Goal: Task Accomplishment & Management: Complete application form

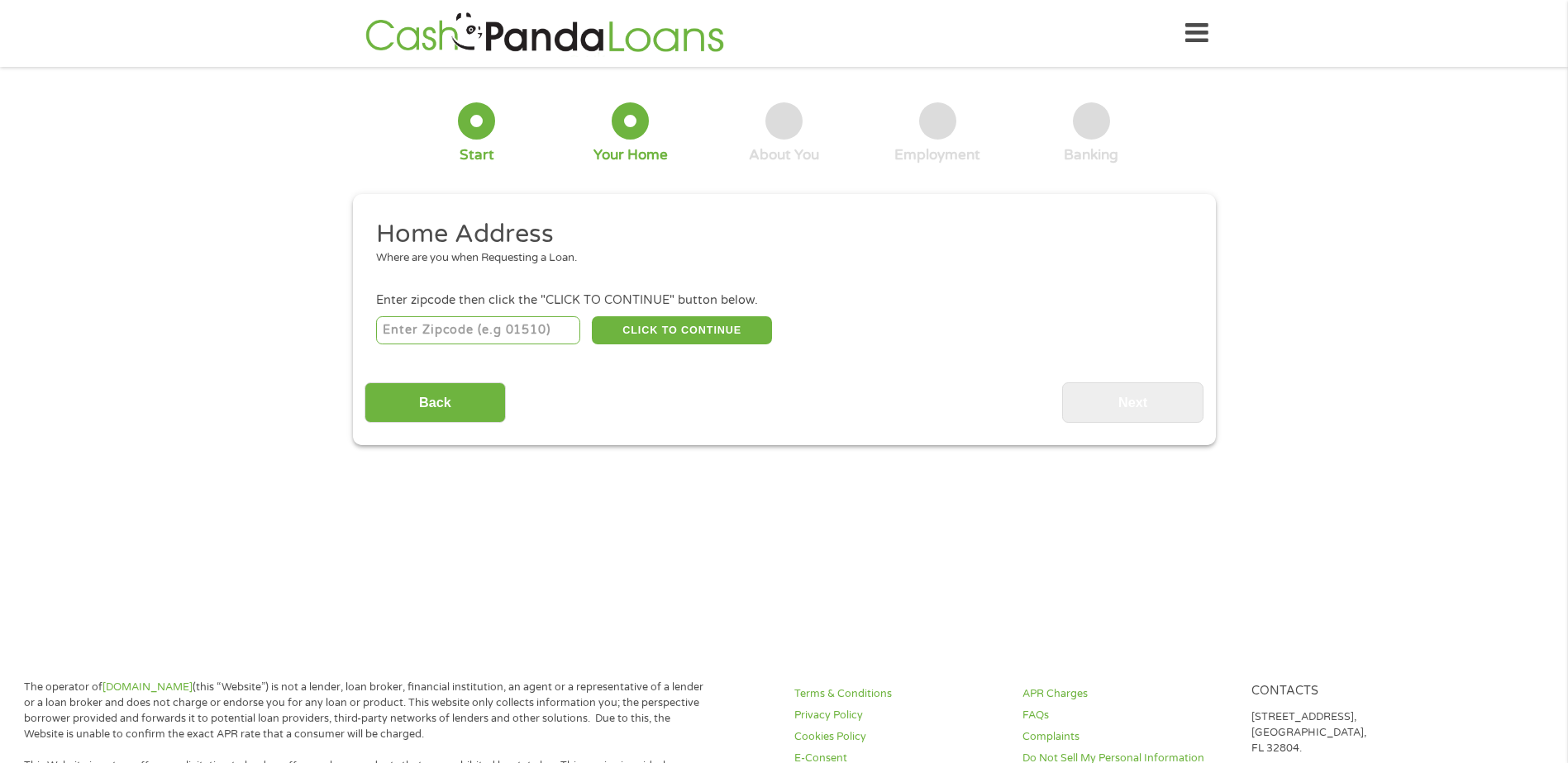
click at [457, 332] on input "number" at bounding box center [478, 330] width 204 height 28
type input "49451"
click at [688, 335] on button "CLICK TO CONTINUE" at bounding box center [681, 330] width 180 height 28
type input "49451"
type input "[GEOGRAPHIC_DATA]"
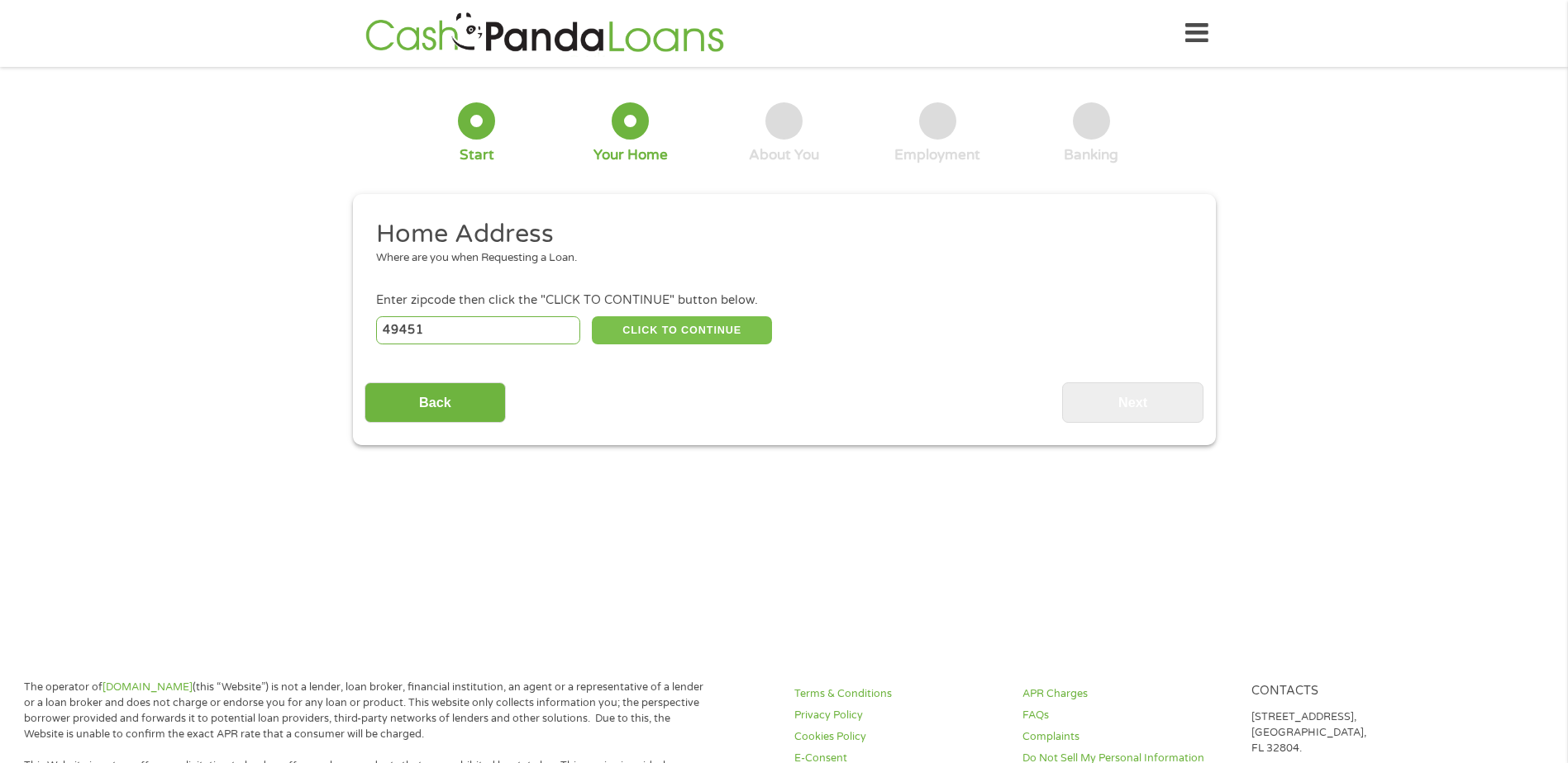
select select "[US_STATE]"
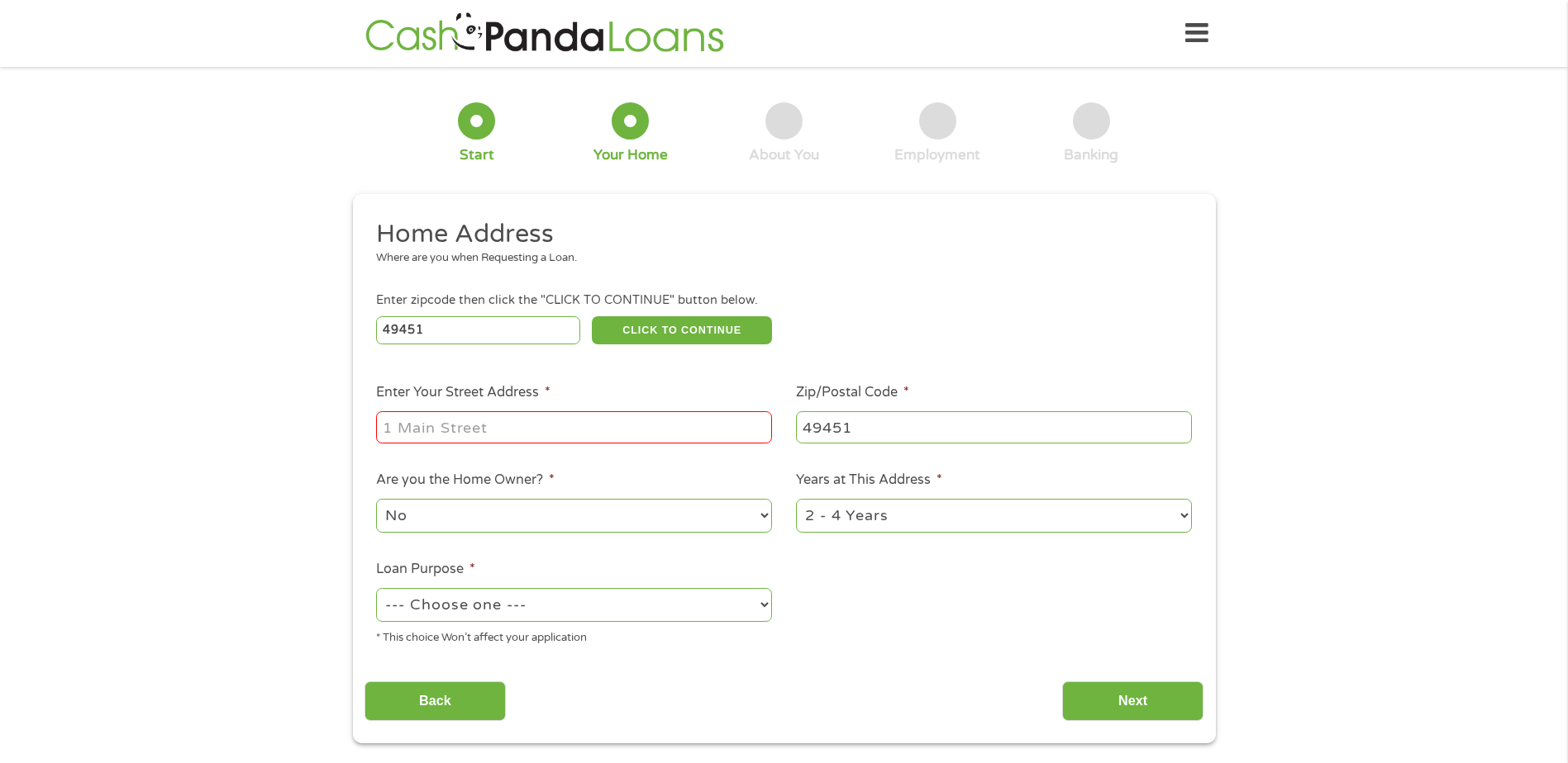
click at [509, 429] on input "Enter Your Street Address *" at bounding box center [574, 426] width 396 height 31
type input "[STREET_ADDRESS]"
click at [705, 517] on select "No Yes" at bounding box center [574, 516] width 396 height 34
click at [376, 499] on select "No Yes" at bounding box center [574, 516] width 396 height 34
click at [910, 521] on select "1 Year or less 1 - 2 Years 2 - 4 Years Over 4 Years" at bounding box center [994, 516] width 396 height 34
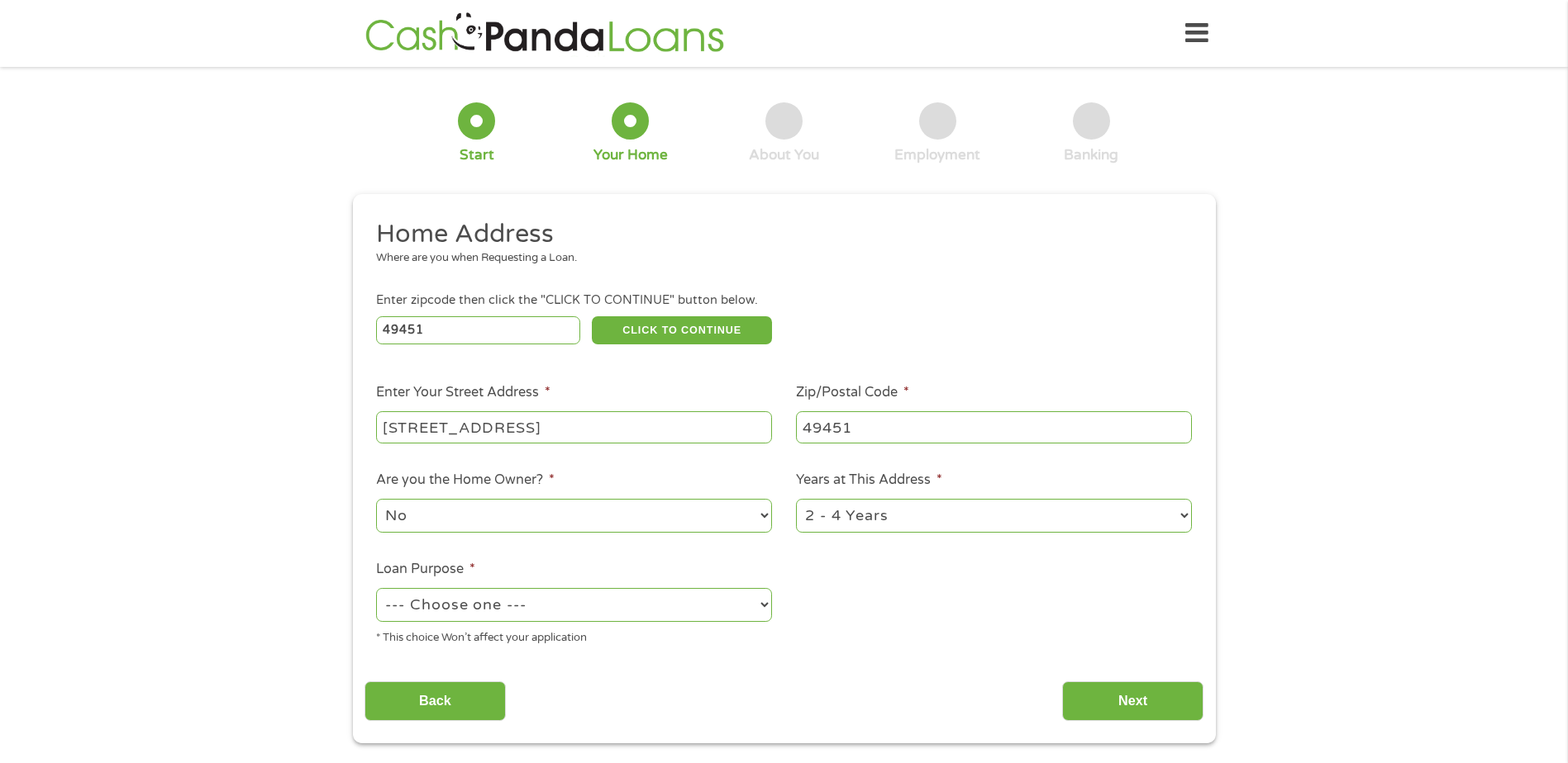
click at [796, 499] on select "1 Year or less 1 - 2 Years 2 - 4 Years Over 4 Years" at bounding box center [994, 516] width 396 height 34
click at [676, 613] on select "--- Choose one --- Pay Bills Debt Consolidation Home Improvement Major Purchase…" at bounding box center [574, 605] width 396 height 34
select select "other"
click at [376, 588] on select "--- Choose one --- Pay Bills Debt Consolidation Home Improvement Major Purchase…" at bounding box center [574, 605] width 396 height 34
click at [1146, 691] on input "Next" at bounding box center [1132, 701] width 141 height 40
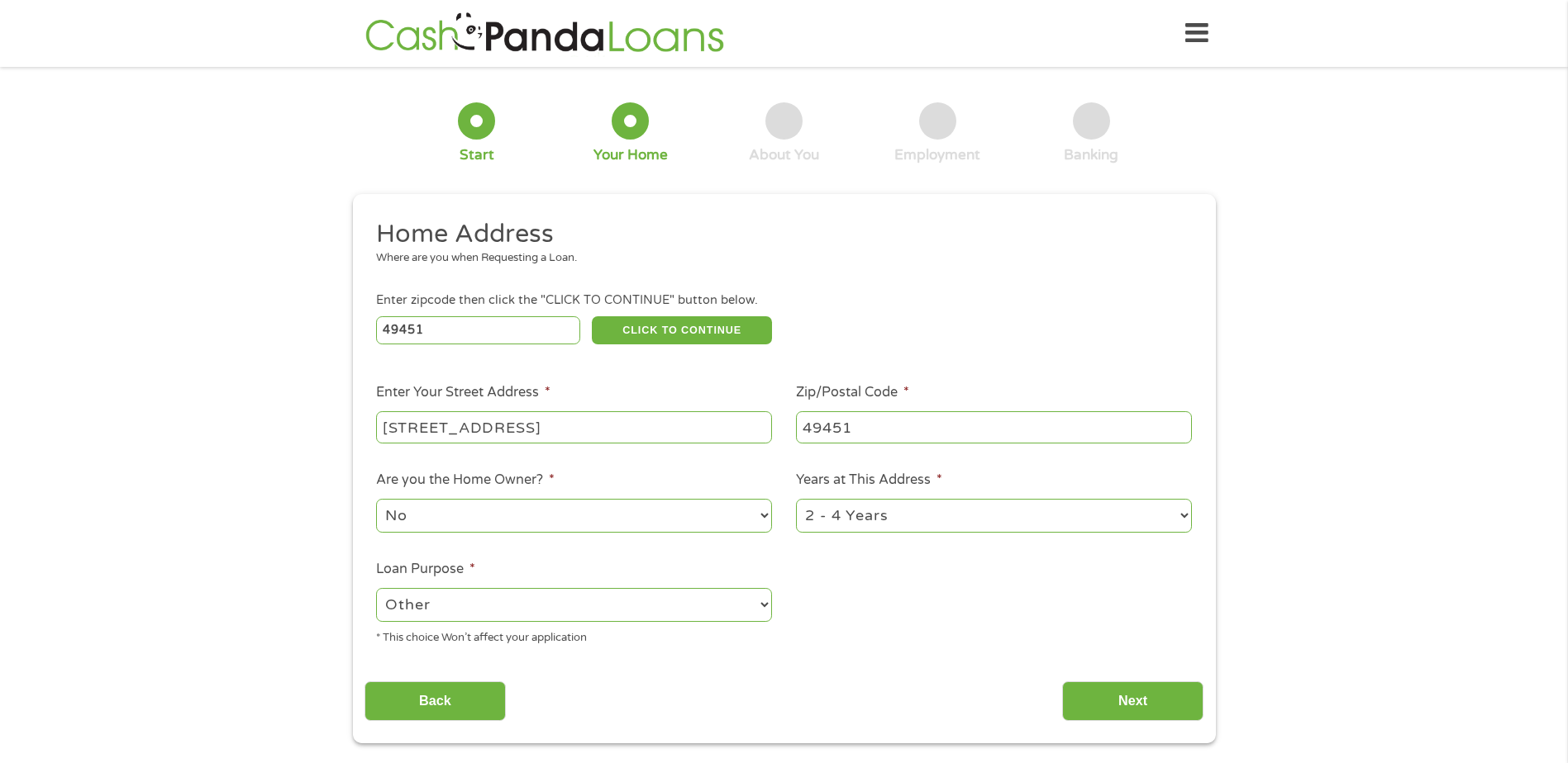
scroll to position [7, 7]
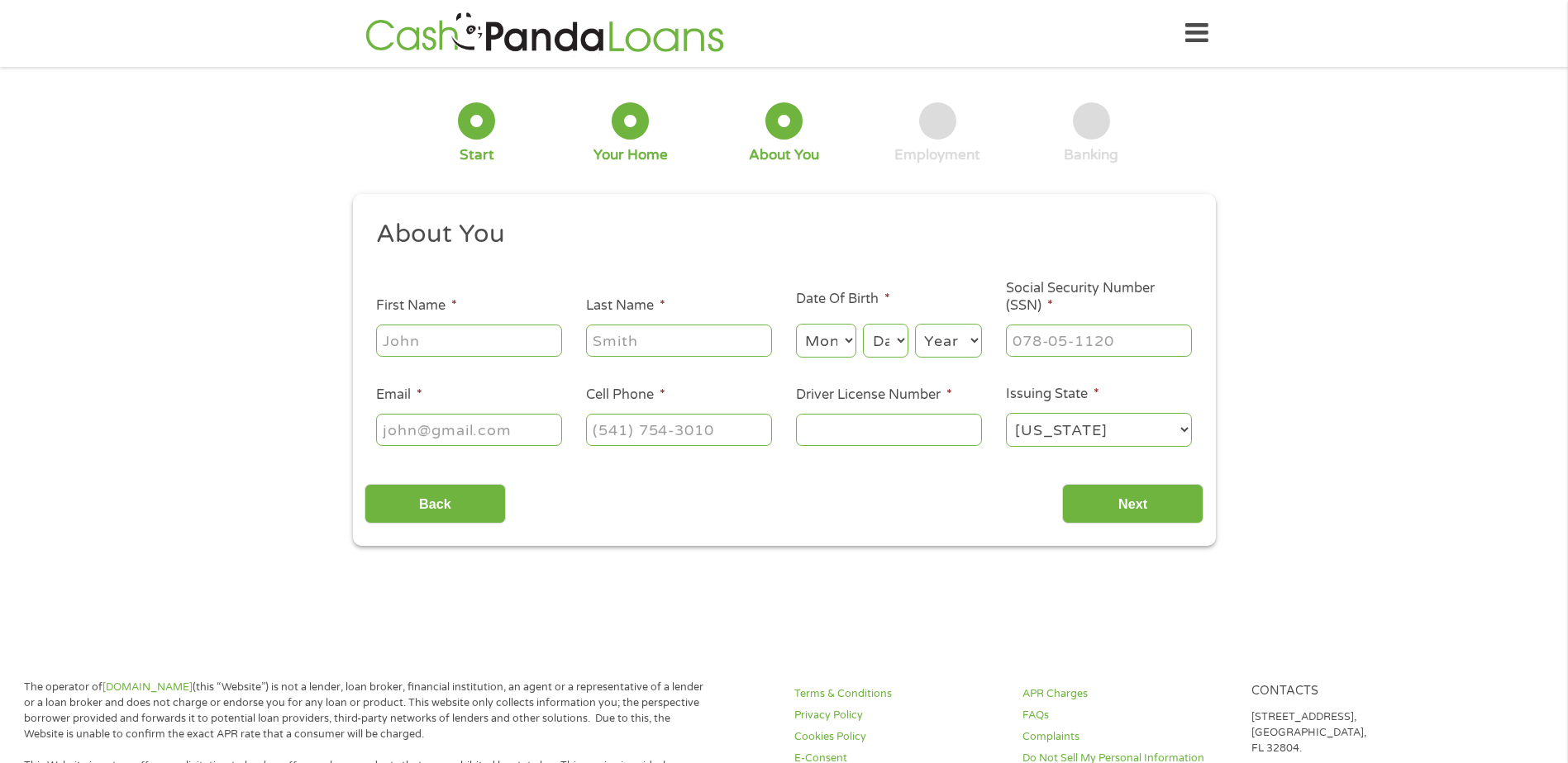
click at [472, 338] on input "First Name *" at bounding box center [470, 340] width 186 height 31
type input "[PERSON_NAME]"
select select "6"
select select "12"
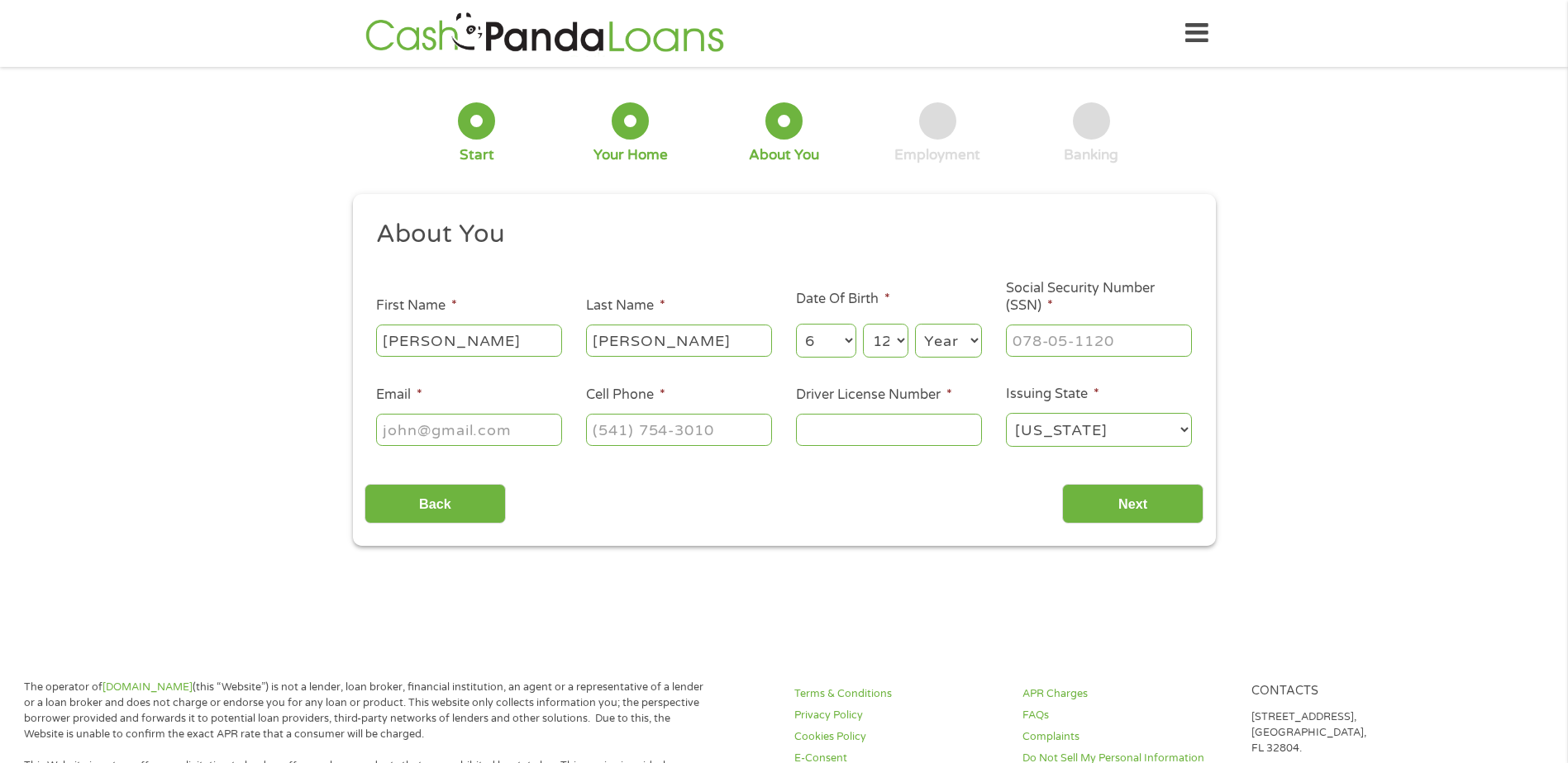
select select "1956"
type input "[EMAIL_ADDRESS][DOMAIN_NAME]"
type input "[PHONE_NUMBER]"
type input "[PERSON_NAME]"
click at [1032, 347] on input "___-__-____" at bounding box center [1099, 340] width 186 height 31
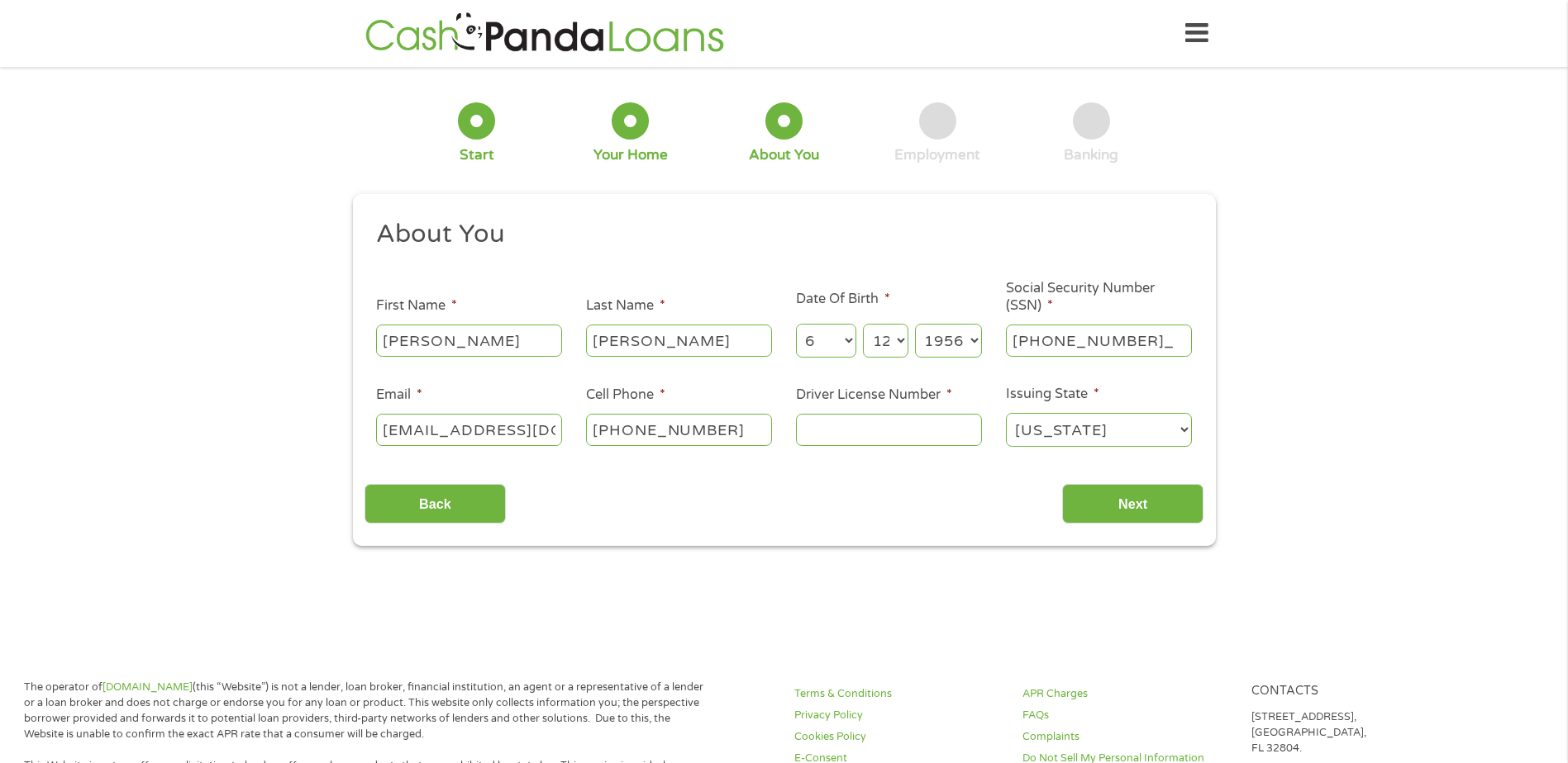
type input "548-15-4476"
click at [852, 441] on input "Driver License Number *" at bounding box center [889, 429] width 186 height 31
type input "13416641"
click at [1045, 430] on select "[US_STATE] [US_STATE] [US_STATE] [US_STATE] [US_STATE] [US_STATE] [US_STATE] [U…" at bounding box center [1099, 430] width 186 height 34
select select "[US_STATE]"
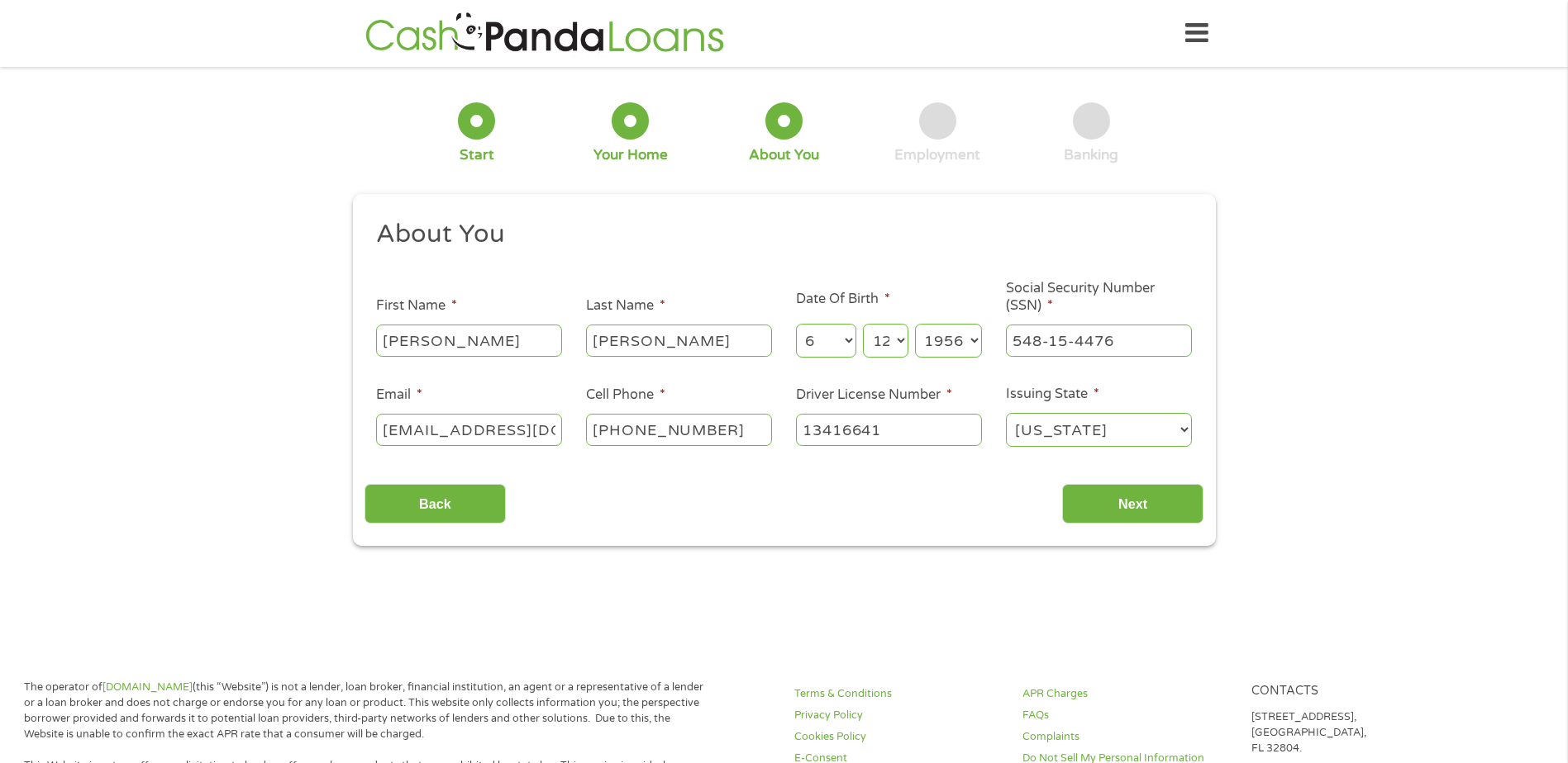
click at [1006, 413] on select "[US_STATE] [US_STATE] [US_STATE] [US_STATE] [US_STATE] [US_STATE] [US_STATE] [U…" at bounding box center [1099, 430] width 186 height 34
click at [1127, 505] on input "Next" at bounding box center [1132, 504] width 141 height 40
click at [1125, 509] on input "Next" at bounding box center [1132, 504] width 141 height 40
click at [1144, 497] on input "Next" at bounding box center [1132, 504] width 141 height 40
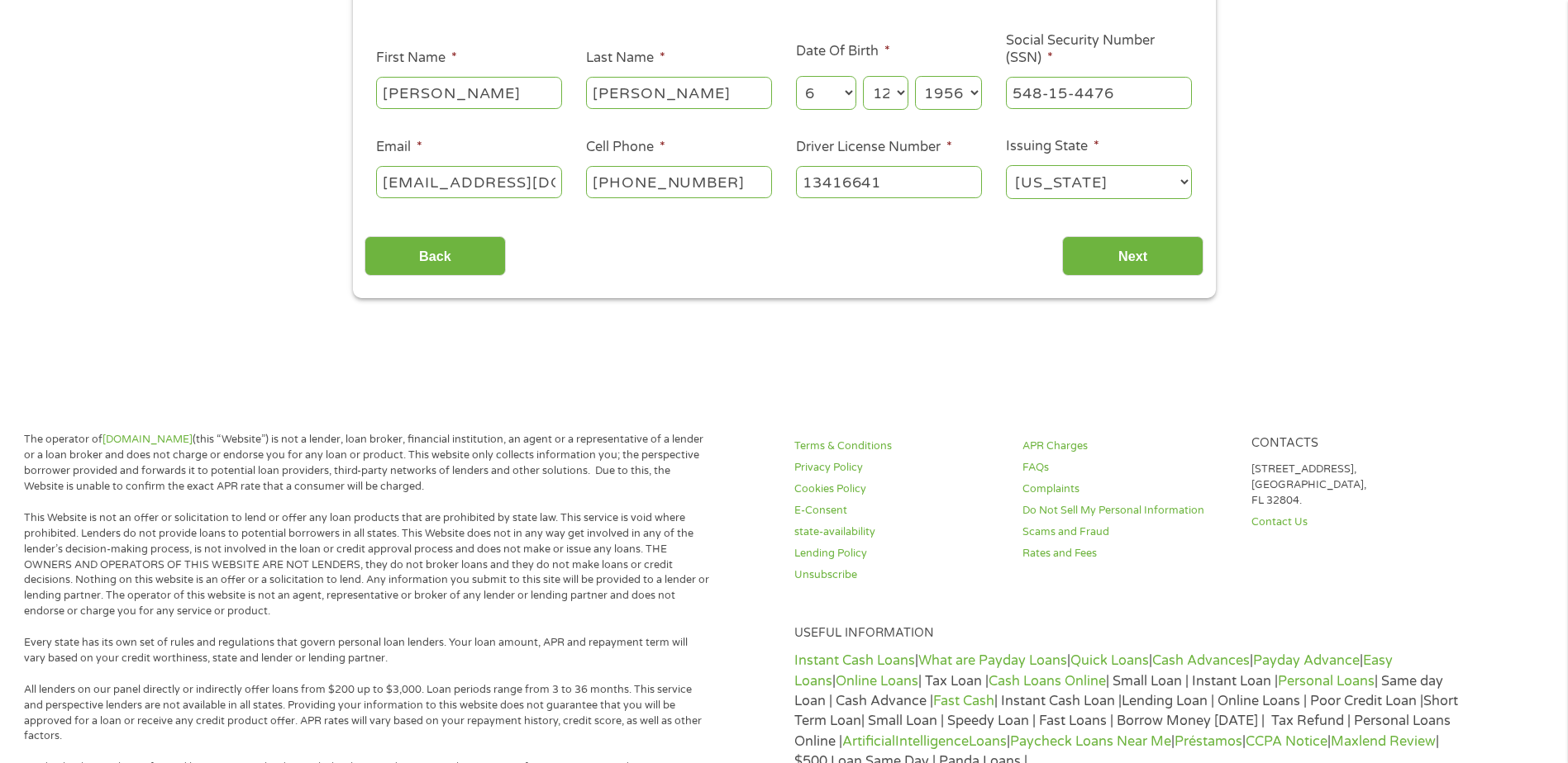
scroll to position [0, 0]
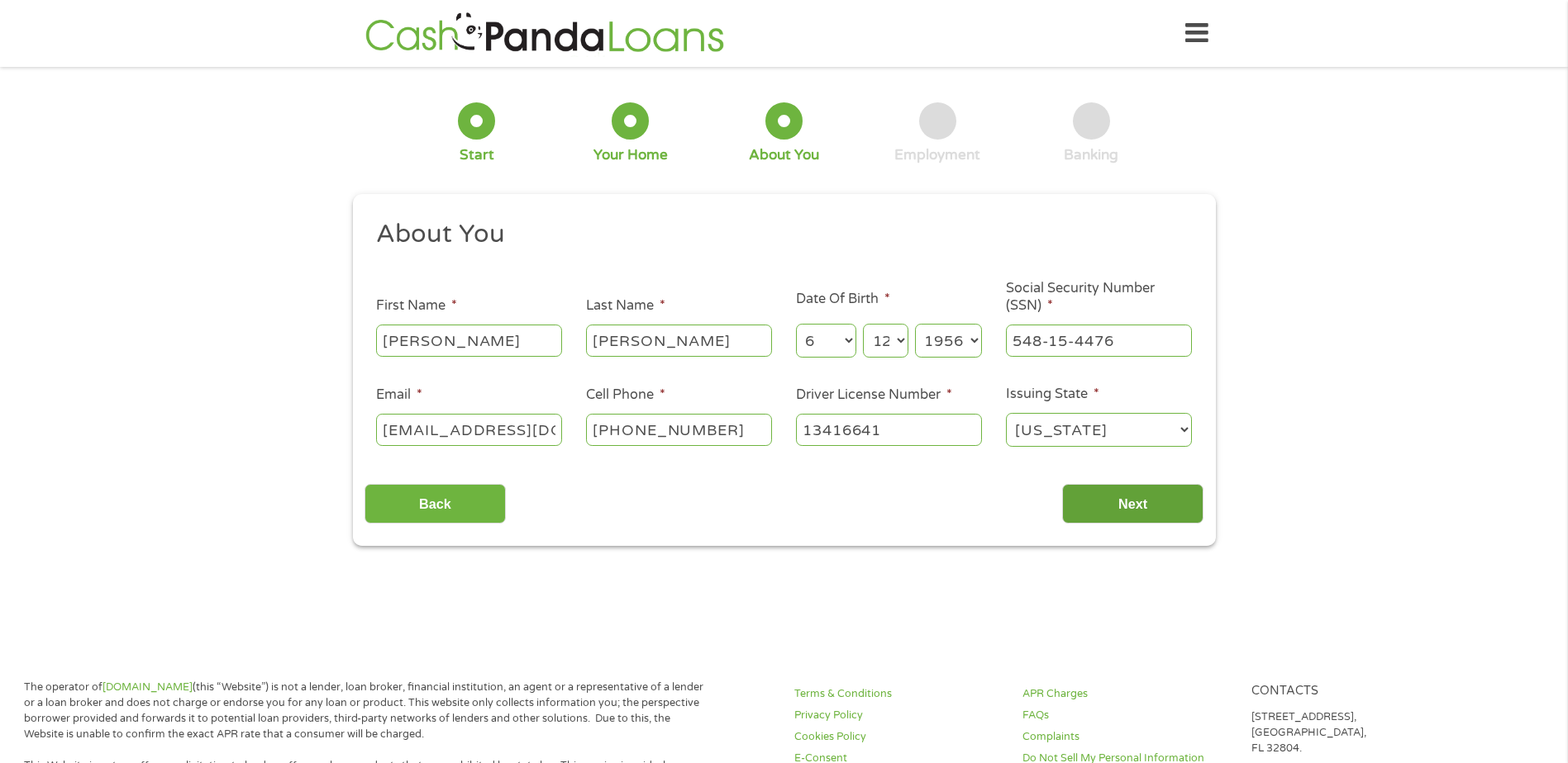
drag, startPoint x: 1141, startPoint y: 488, endPoint x: 1134, endPoint y: 497, distance: 11.4
click at [1141, 490] on input "Next" at bounding box center [1132, 504] width 141 height 40
click at [1131, 501] on input "Next" at bounding box center [1132, 504] width 141 height 40
click at [1126, 500] on input "Next" at bounding box center [1132, 504] width 141 height 40
click at [892, 341] on select "Day 1 2 3 4 5 6 7 8 9 10 11 12 13 14 15 16 17 18 19 20 21 22 23 24 25 26 27 28 …" at bounding box center [885, 341] width 44 height 34
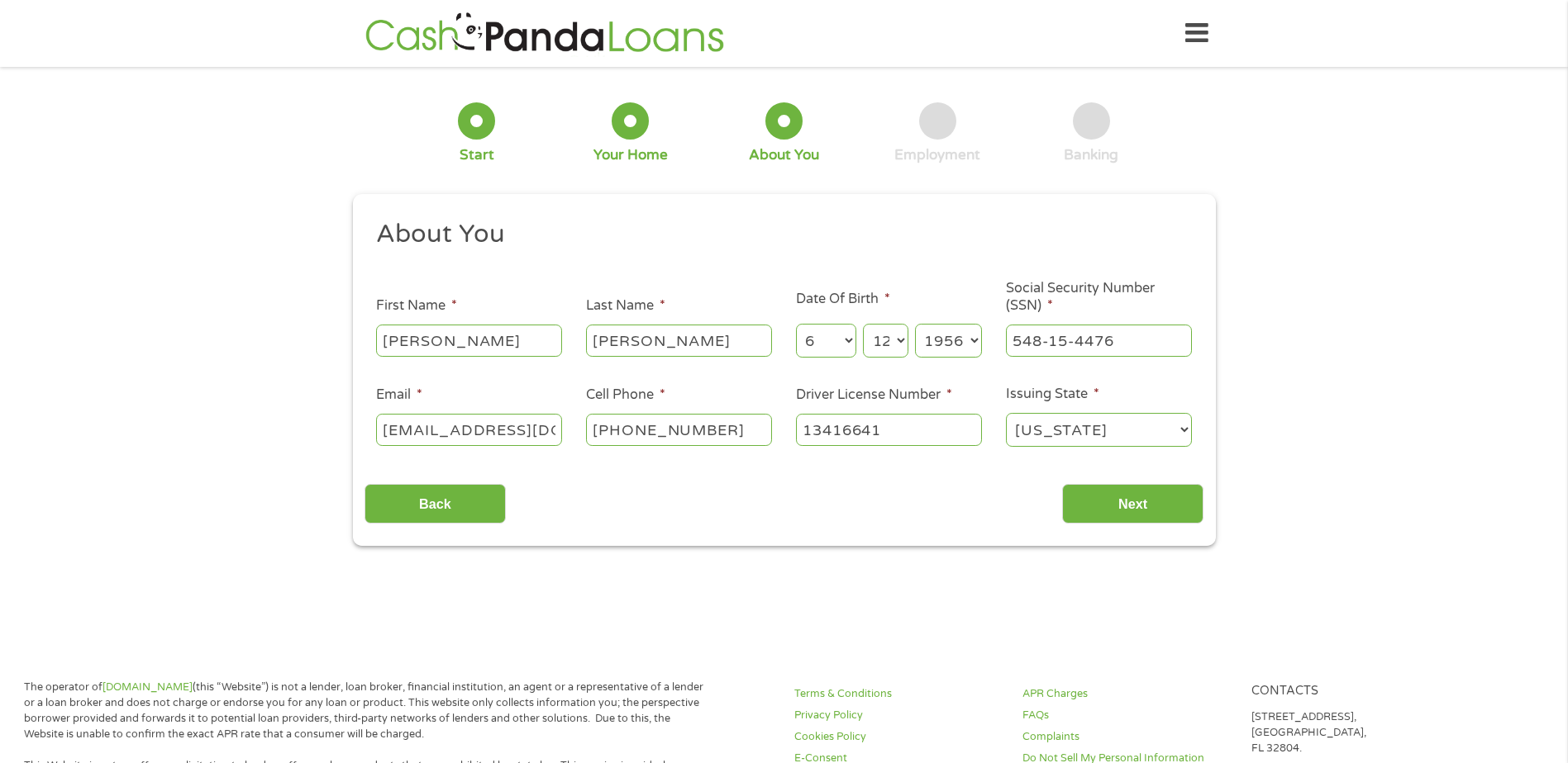
click at [863, 324] on select "Day 1 2 3 4 5 6 7 8 9 10 11 12 13 14 15 16 17 18 19 20 21 22 23 24 25 26 27 28 …" at bounding box center [885, 341] width 44 height 34
click at [1113, 507] on input "Next" at bounding box center [1132, 504] width 141 height 40
click at [1142, 504] on input "Next" at bounding box center [1132, 504] width 141 height 40
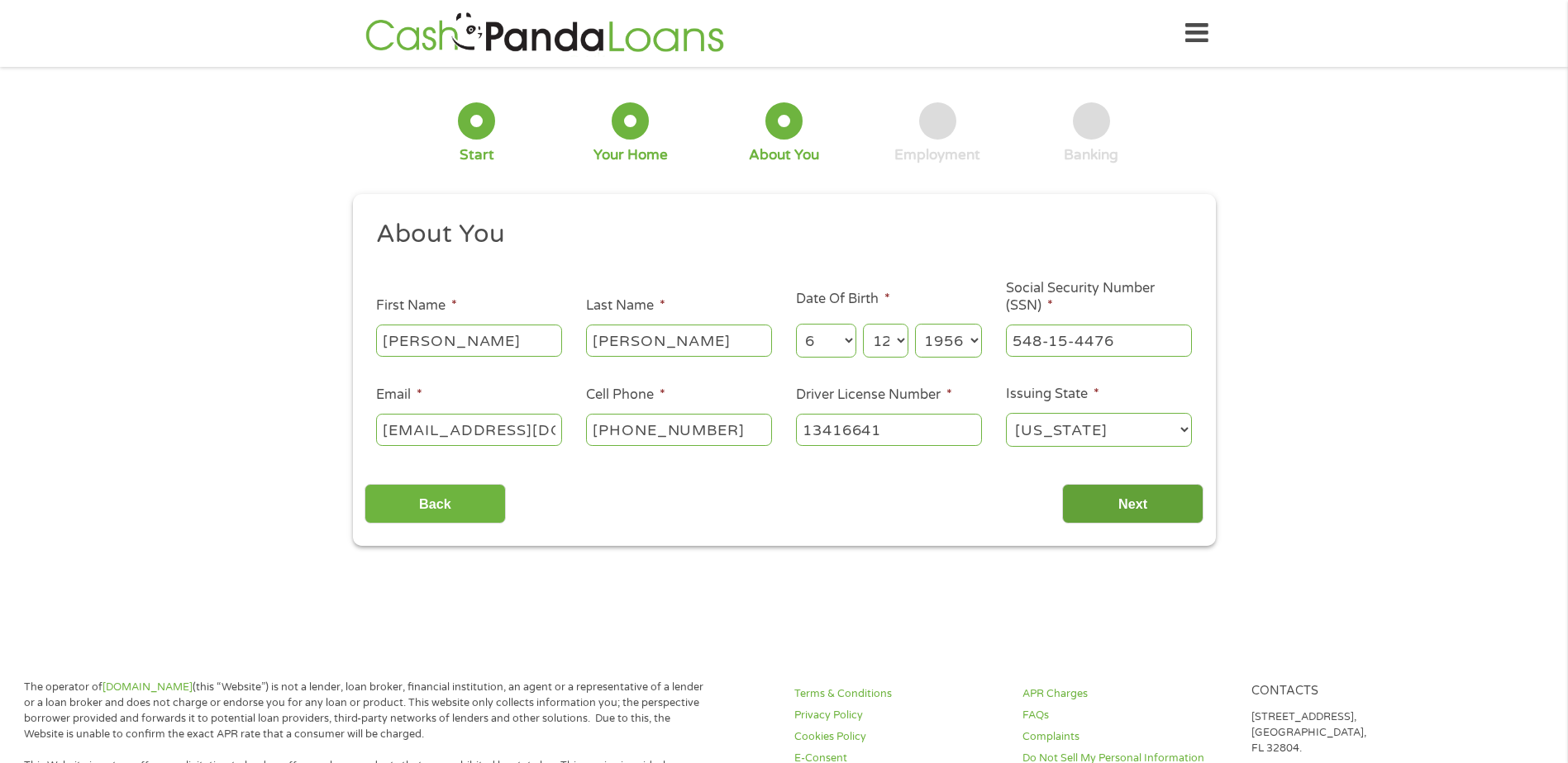
click at [1142, 504] on input "Next" at bounding box center [1132, 504] width 141 height 40
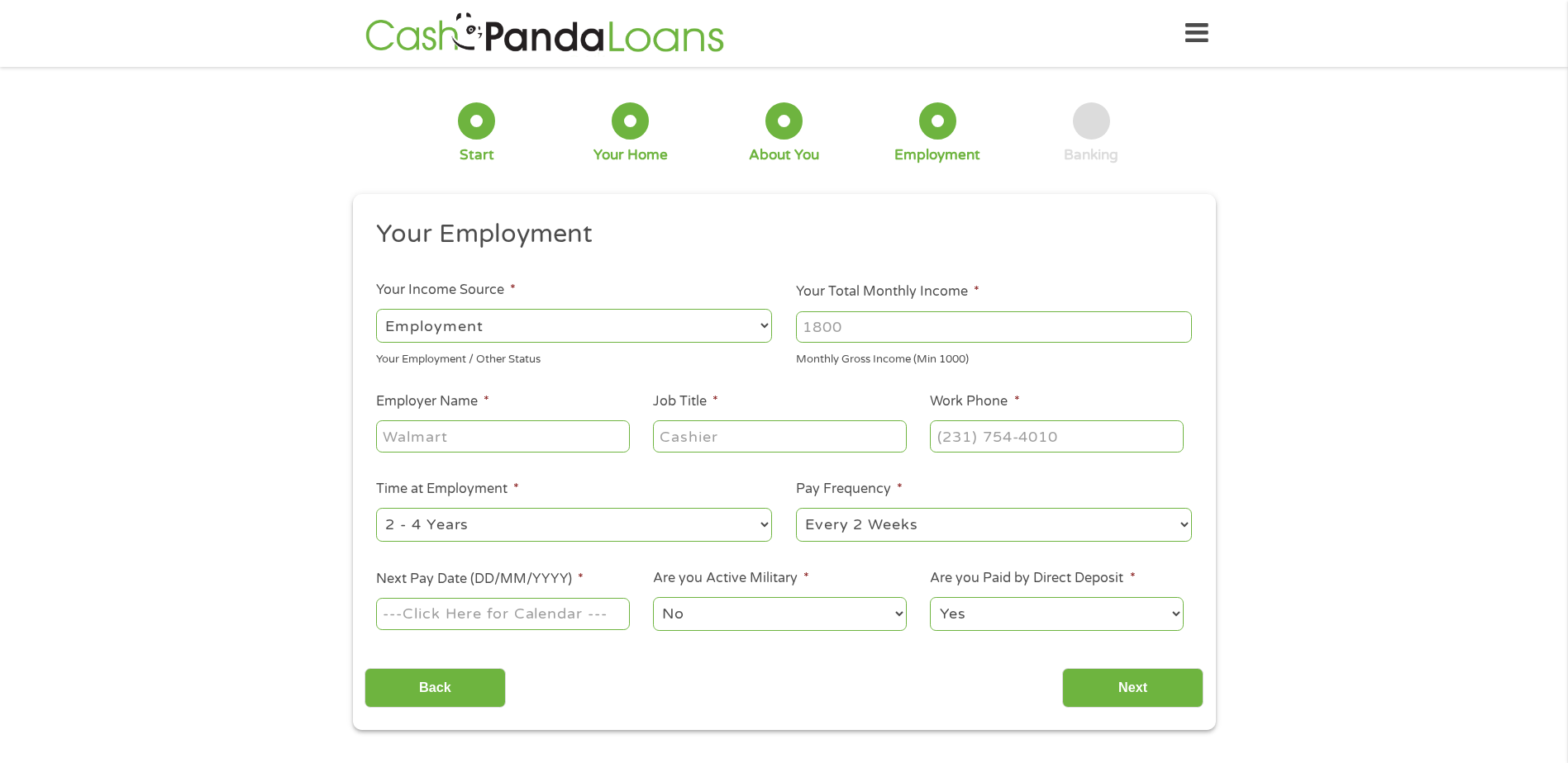
click at [668, 331] on select "--- Choose one --- Employment [DEMOGRAPHIC_DATA] Benefits" at bounding box center [574, 326] width 396 height 34
click at [376, 309] on select "--- Choose one --- Employment [DEMOGRAPHIC_DATA] Benefits" at bounding box center [574, 326] width 396 height 34
click at [804, 327] on input "Your Total Monthly Income *" at bounding box center [994, 326] width 396 height 31
type input "3500"
click at [560, 444] on input "Employer Name *" at bounding box center [503, 436] width 253 height 31
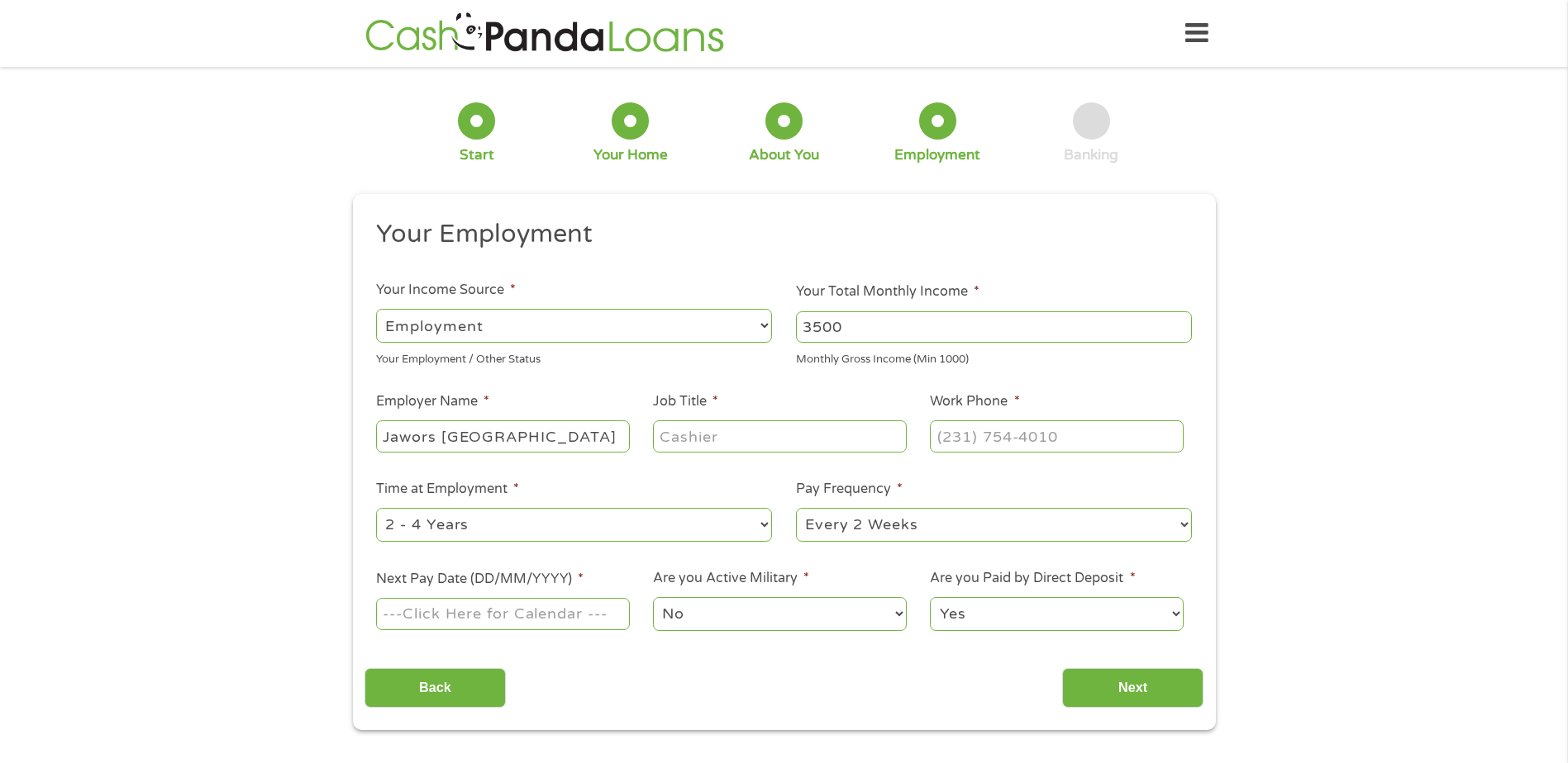
type input "Jawors [GEOGRAPHIC_DATA]"
click at [689, 446] on input "Job Title *" at bounding box center [779, 436] width 253 height 31
type input "labor"
click at [948, 441] on input "(___) ___-____" at bounding box center [1056, 436] width 253 height 31
type input "(_23) 176-0443"
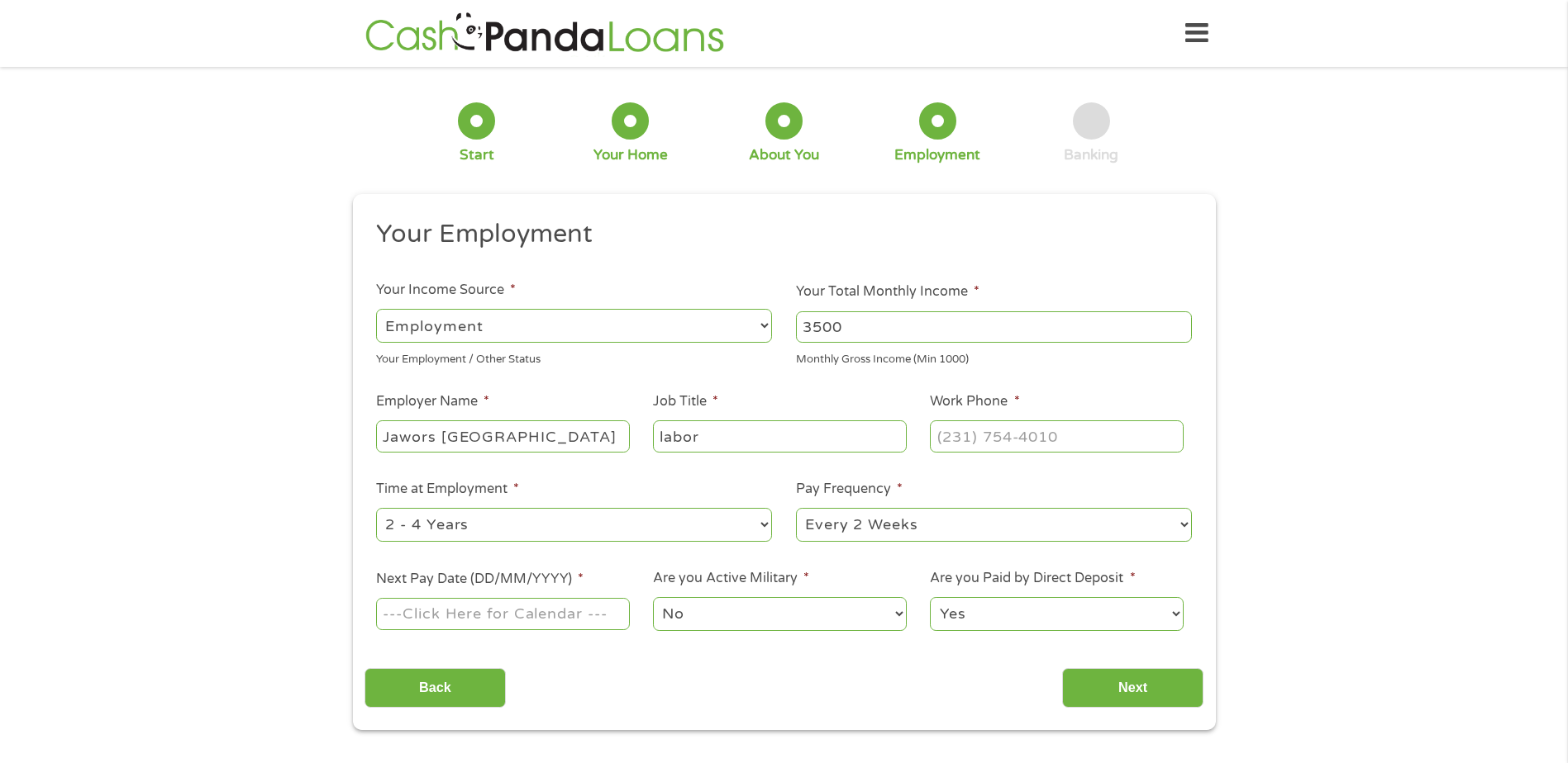
click at [656, 533] on select "--- Choose one --- 1 Year or less 1 - 2 Years 2 - 4 Years Over 4 Years" at bounding box center [574, 525] width 396 height 34
select select "60months"
click at [376, 508] on select "--- Choose one --- 1 Year or less 1 - 2 Years 2 - 4 Years Over 4 Years" at bounding box center [574, 525] width 396 height 34
click at [859, 533] on select "--- Choose one --- Every 2 Weeks Every Week Monthly Semi-Monthly" at bounding box center [994, 525] width 396 height 34
select select "weekly"
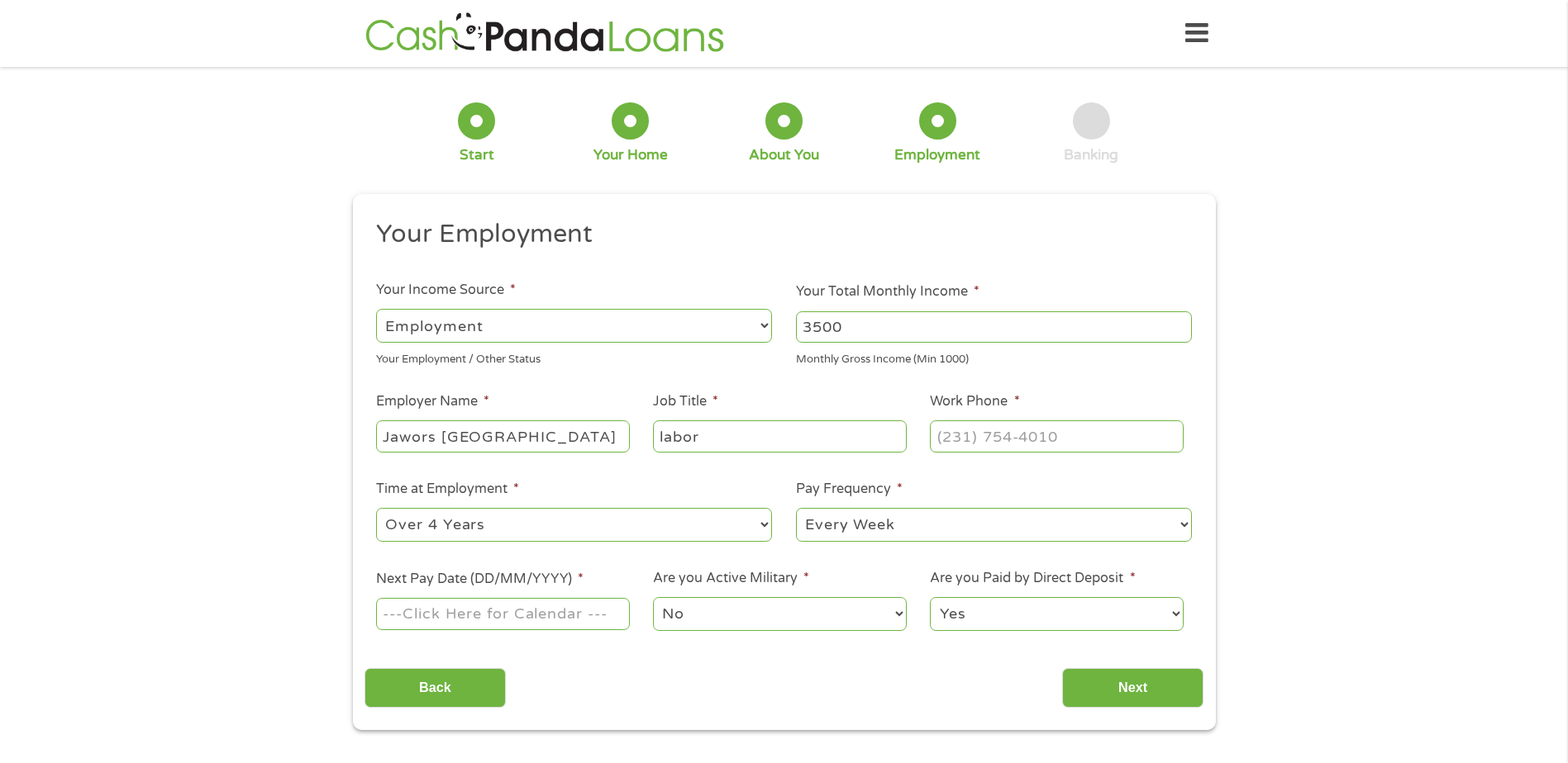
click at [796, 508] on select "--- Choose one --- Every 2 Weeks Every Week Monthly Semi-Monthly" at bounding box center [994, 525] width 396 height 34
click at [582, 622] on input "Next Pay Date (DD/MM/YYYY) *" at bounding box center [503, 613] width 253 height 31
type input "[DATE]"
click at [1124, 681] on input "Next" at bounding box center [1132, 688] width 141 height 40
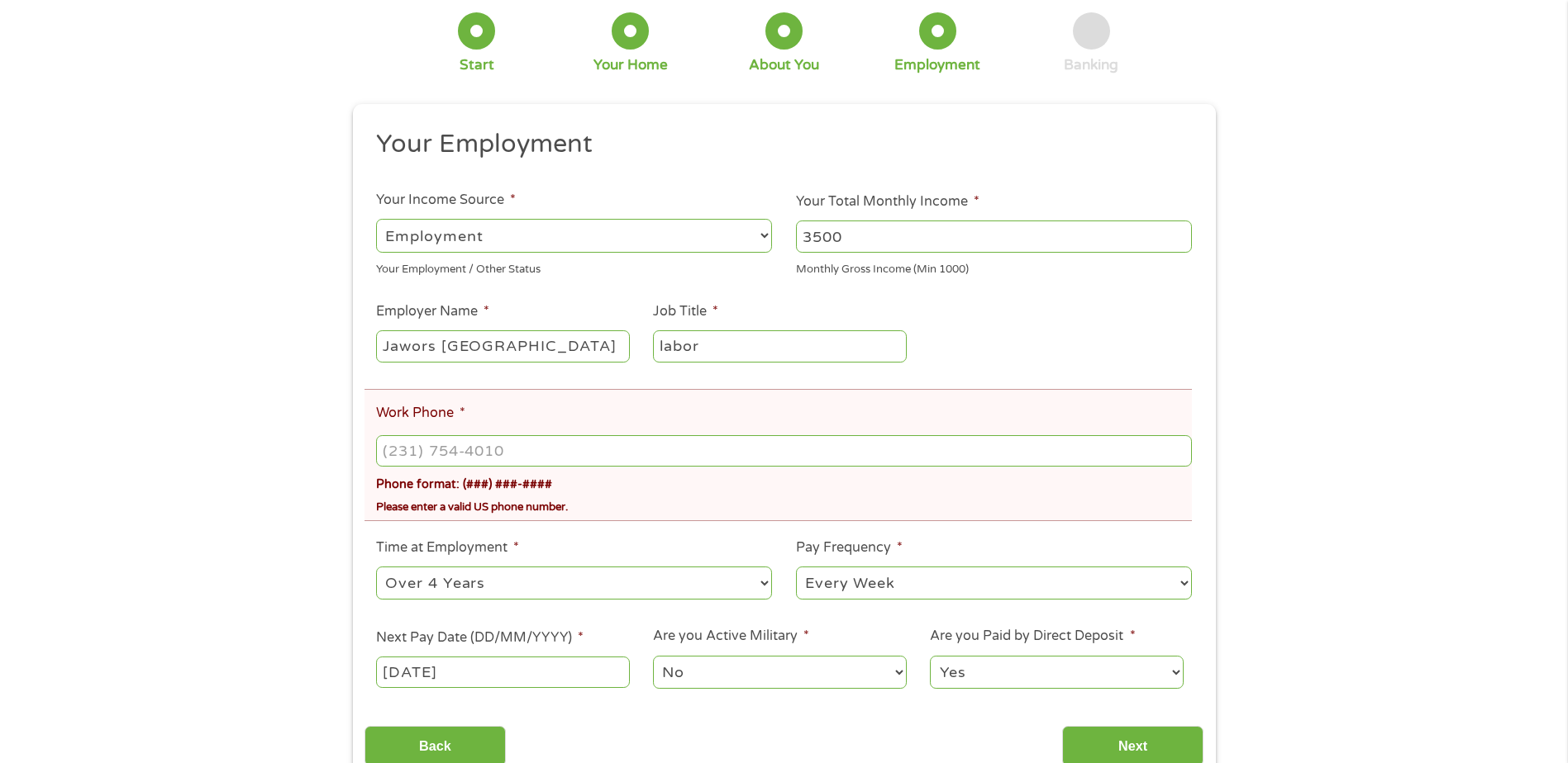
scroll to position [166, 0]
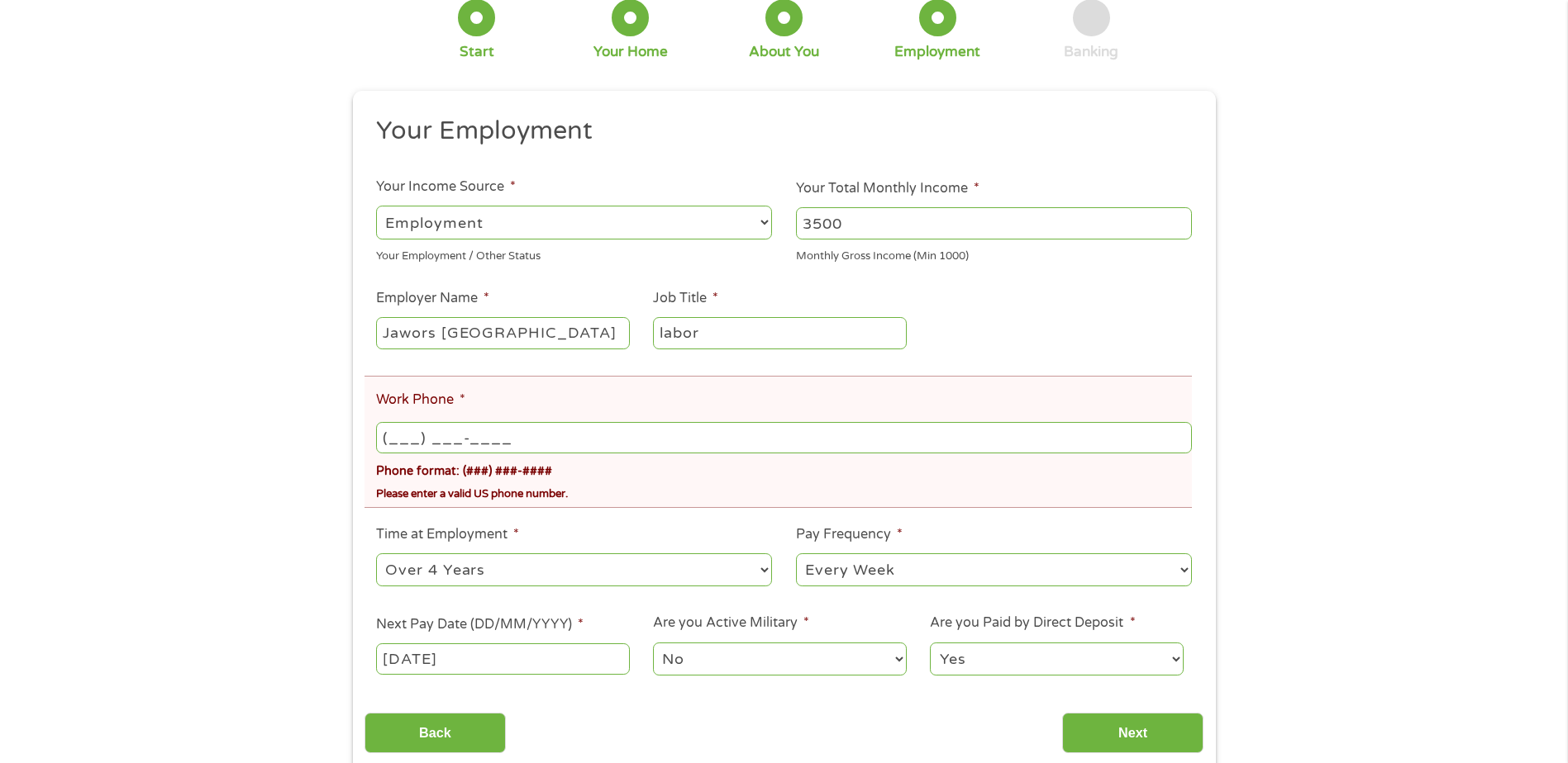
click at [451, 434] on input "(___) ___-____" at bounding box center [784, 437] width 815 height 31
type input "[PHONE_NUMBER]"
click at [1140, 731] on input "Next" at bounding box center [1132, 733] width 141 height 40
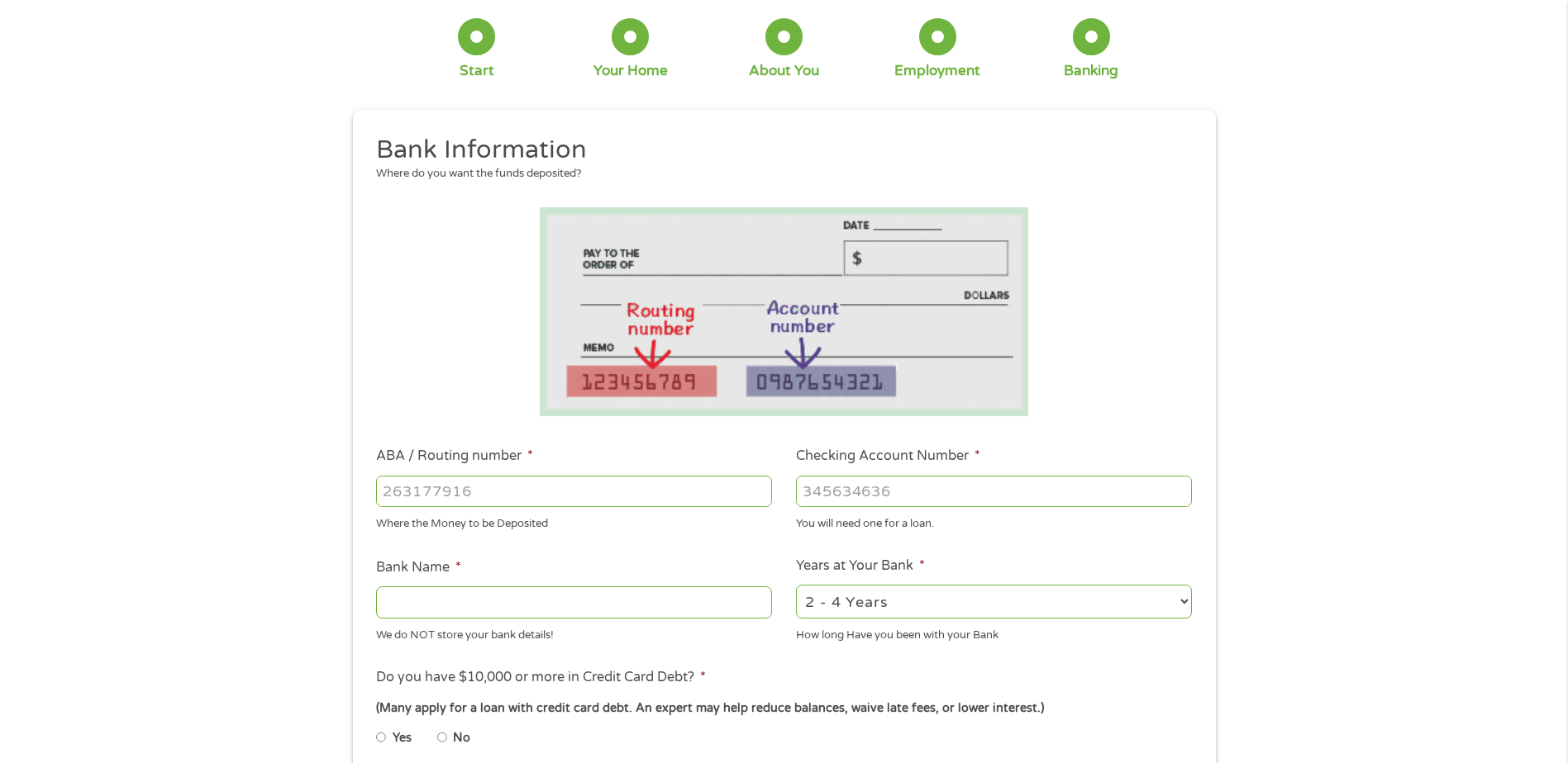
scroll to position [0, 0]
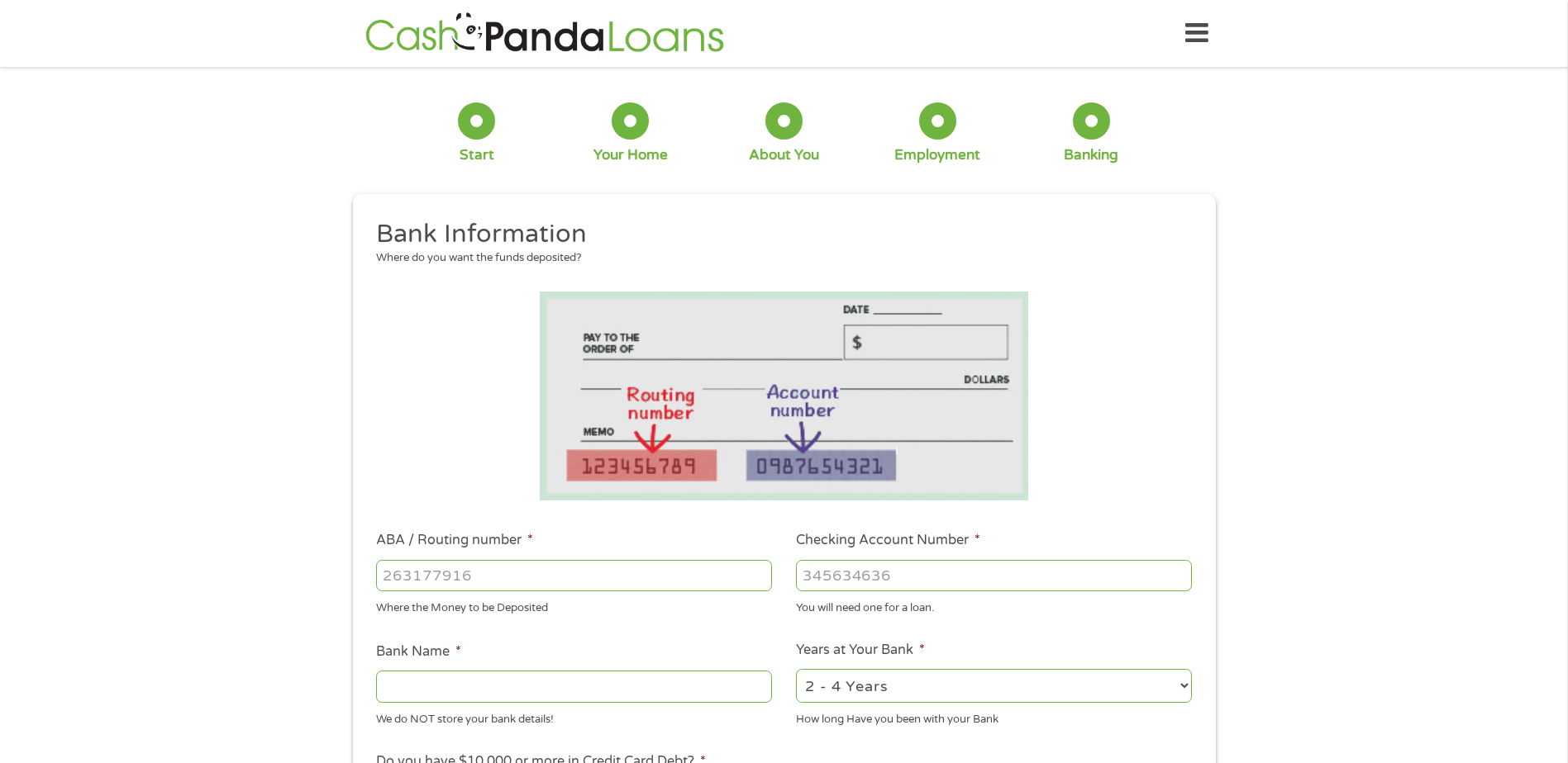
click at [488, 575] on input "ABA / Routing number *" at bounding box center [574, 575] width 396 height 31
type input "072408436"
type input "CHOICEONE BANK"
type input "072408436"
click at [838, 581] on input "Checking Account Number *" at bounding box center [994, 575] width 396 height 31
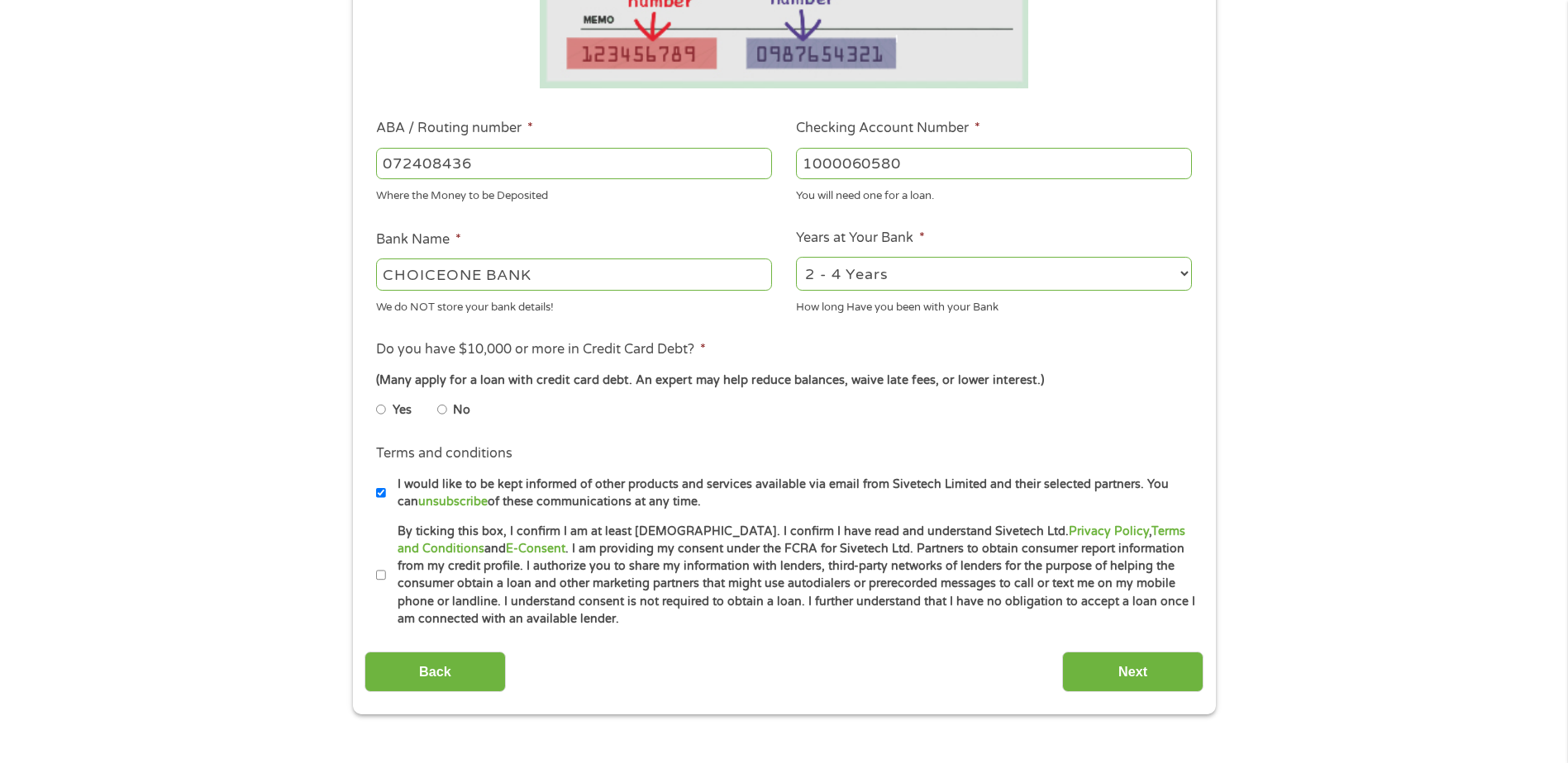
scroll to position [413, 0]
type input "1000060580"
click at [876, 282] on select "2 - 4 Years 6 - 12 Months 1 - 2 Years Over 4 Years" at bounding box center [994, 273] width 396 height 34
select select "60months"
click at [796, 256] on select "2 - 4 Years 6 - 12 Months 1 - 2 Years Over 4 Years" at bounding box center [994, 273] width 396 height 34
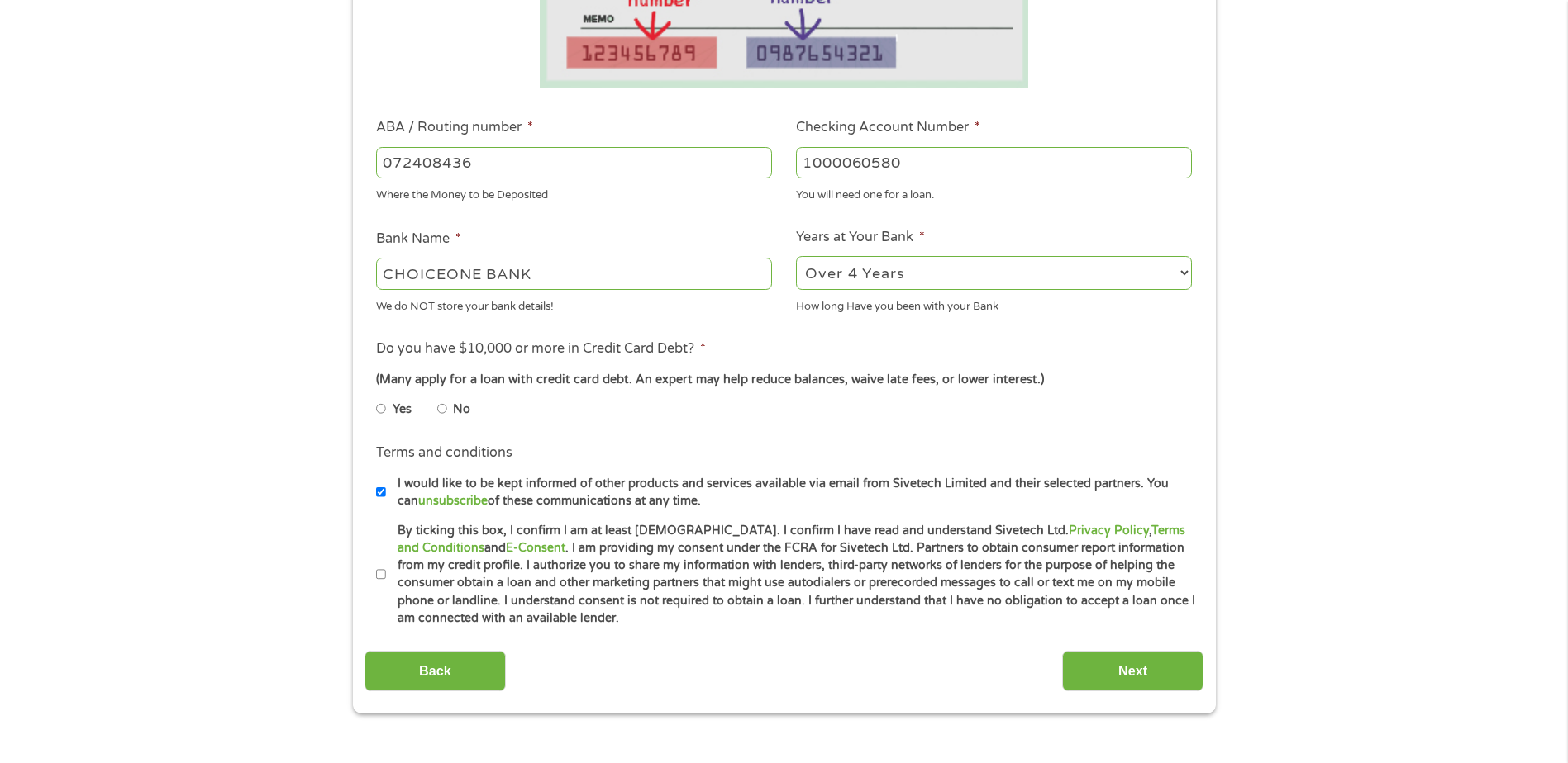
click at [444, 409] on input "No" at bounding box center [442, 409] width 10 height 26
radio input "true"
click at [381, 569] on input "By ticking this box, I confirm I am at least [DEMOGRAPHIC_DATA]. I confirm I ha…" at bounding box center [381, 575] width 10 height 26
checkbox input "true"
click at [1120, 670] on input "Next" at bounding box center [1132, 671] width 141 height 40
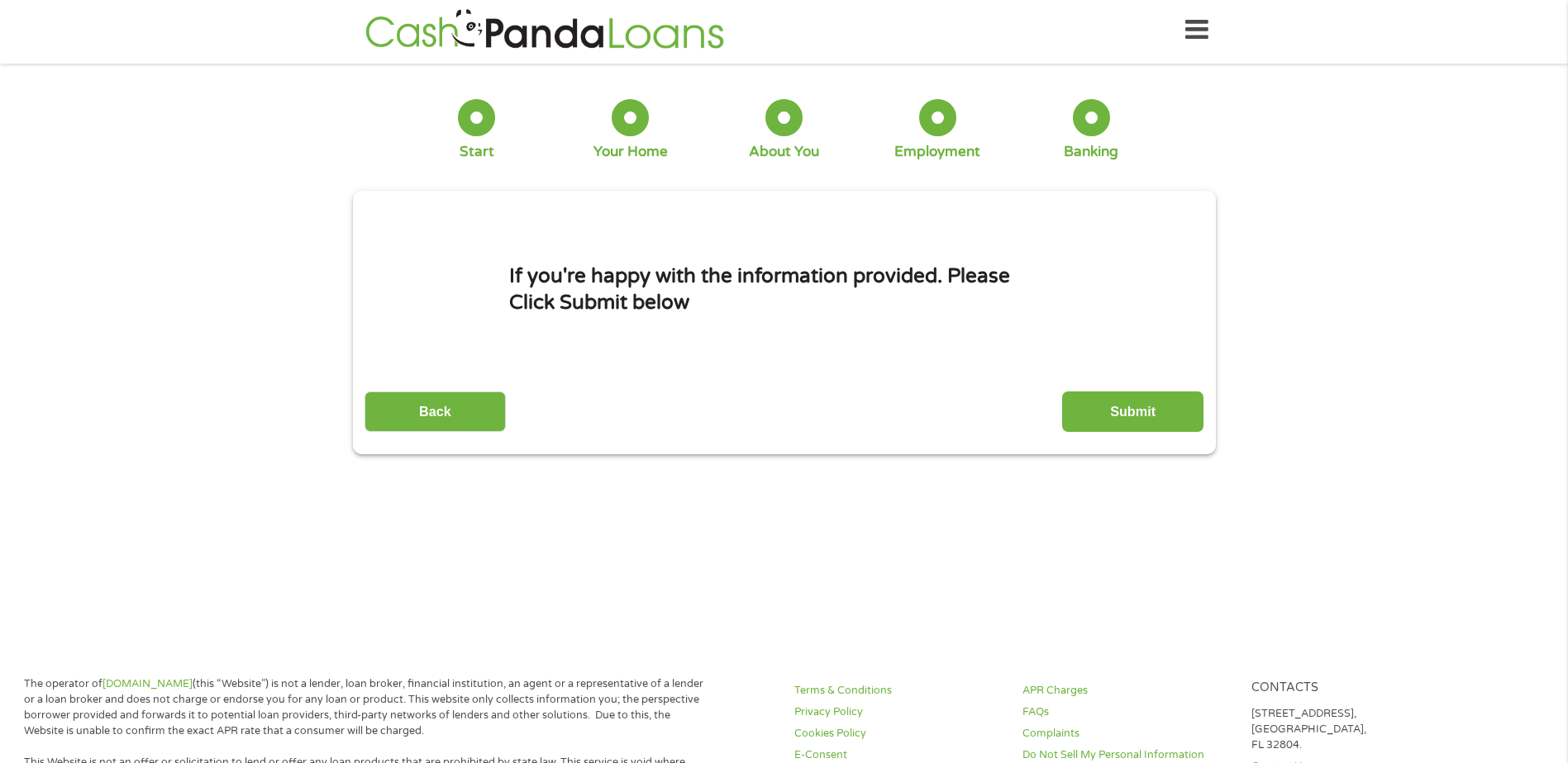
scroll to position [0, 0]
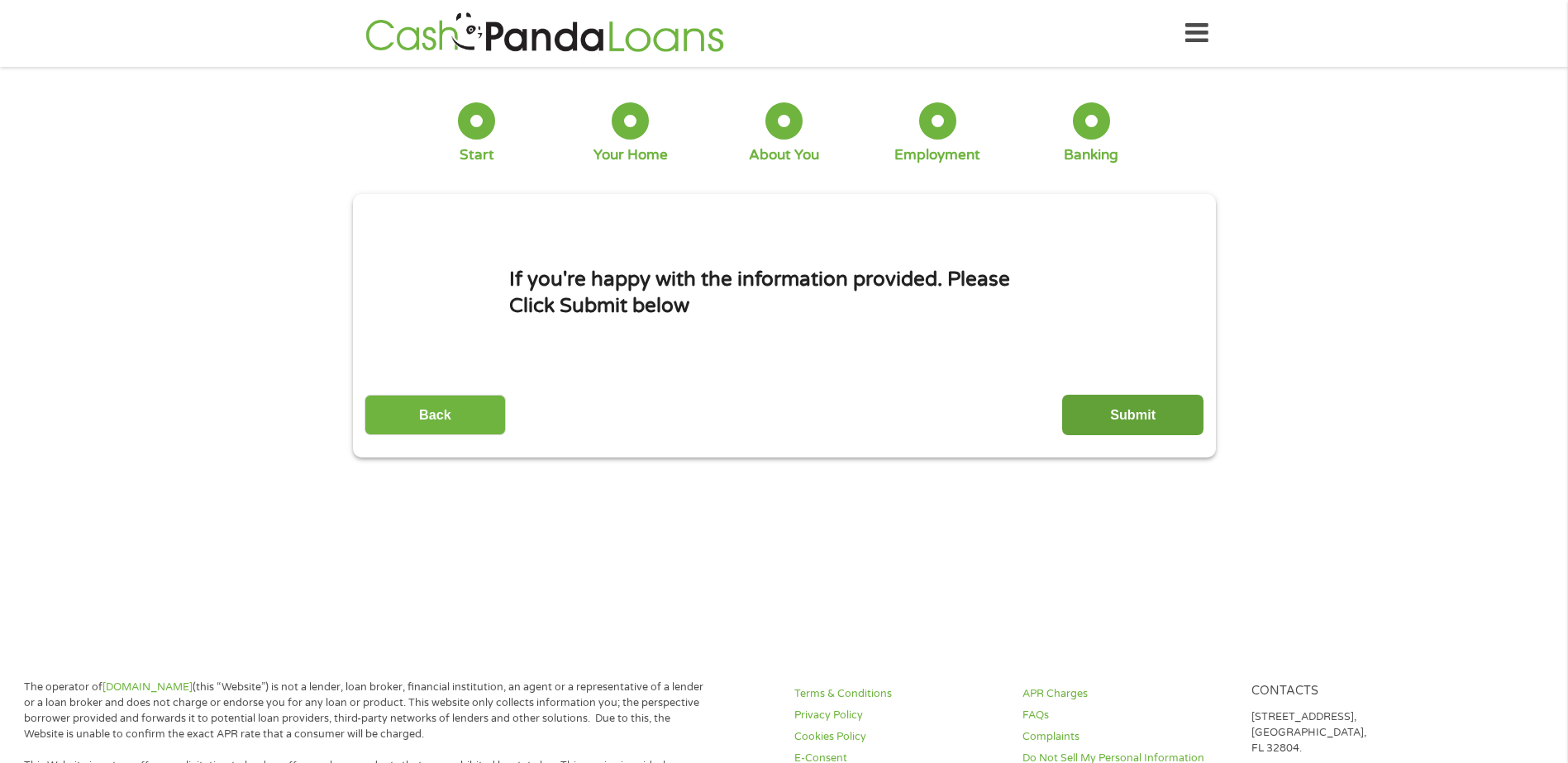
click at [1124, 411] on input "Submit" at bounding box center [1132, 415] width 141 height 40
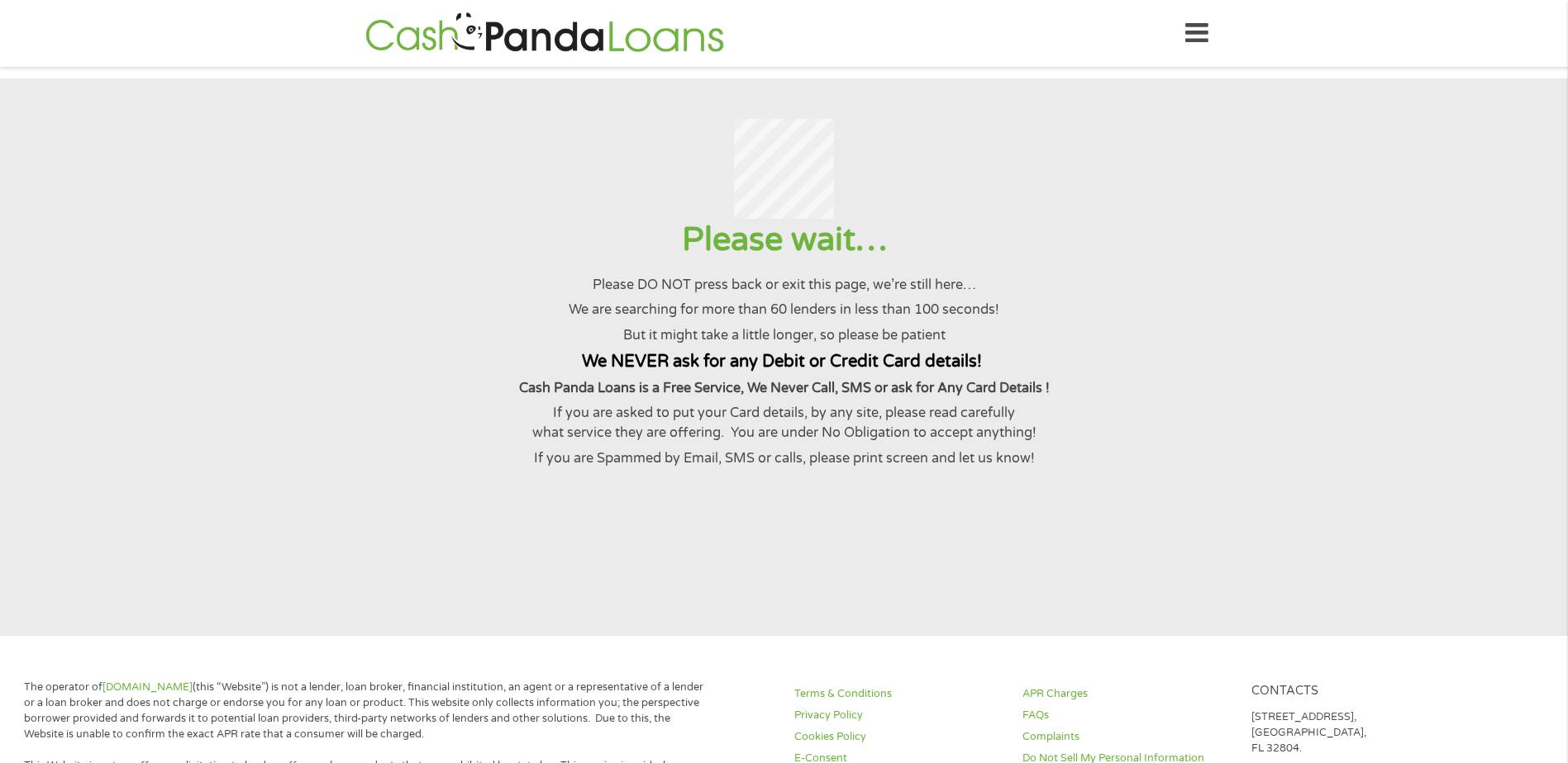
click at [1137, 261] on h1 "Please wait…" at bounding box center [783, 240] width 1528 height 42
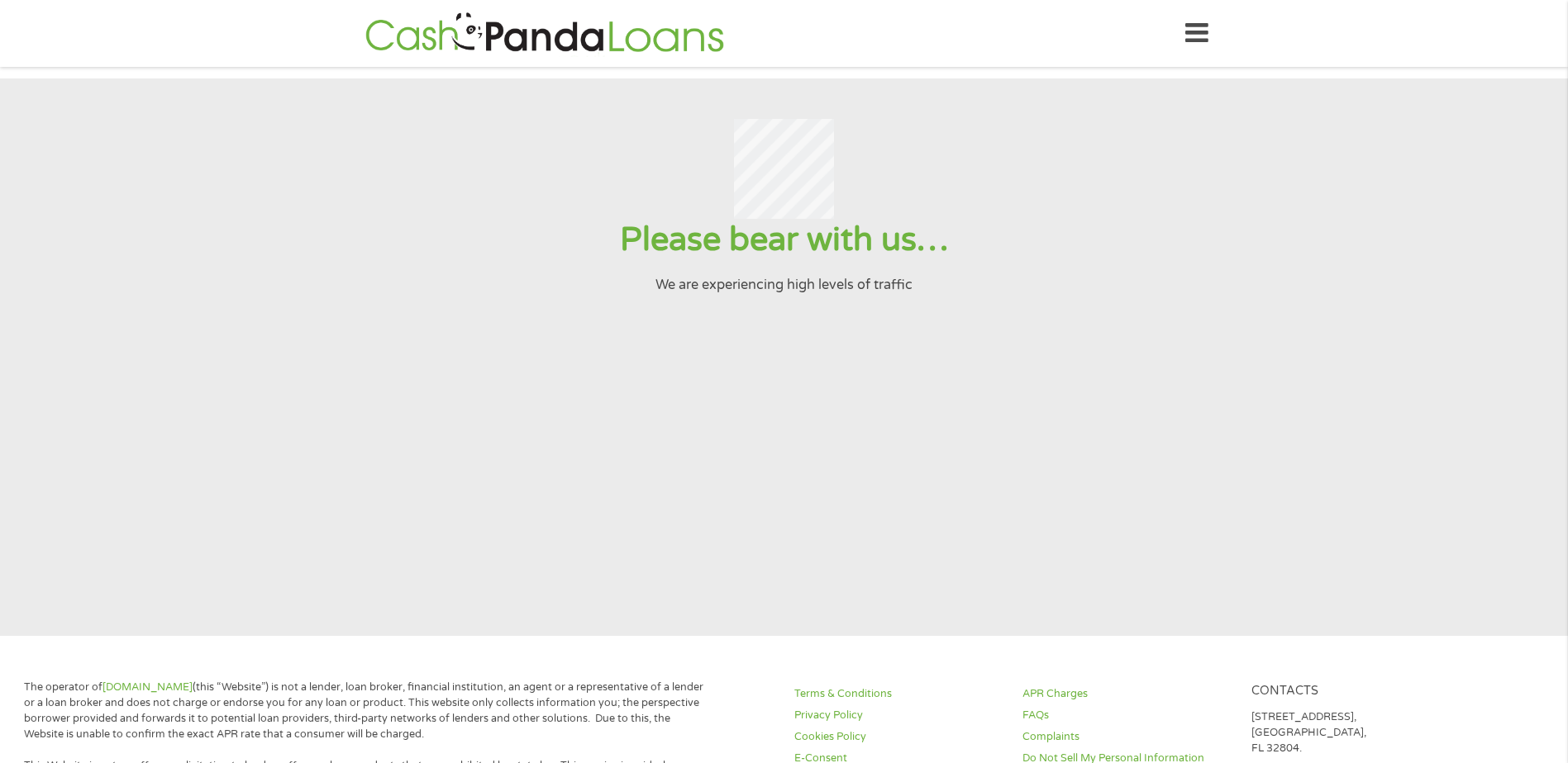
click at [879, 430] on section "Please bear with us… We are experiencing high levels of traffic" at bounding box center [784, 357] width 1568 height 558
